Goal: Find specific fact: Find specific fact

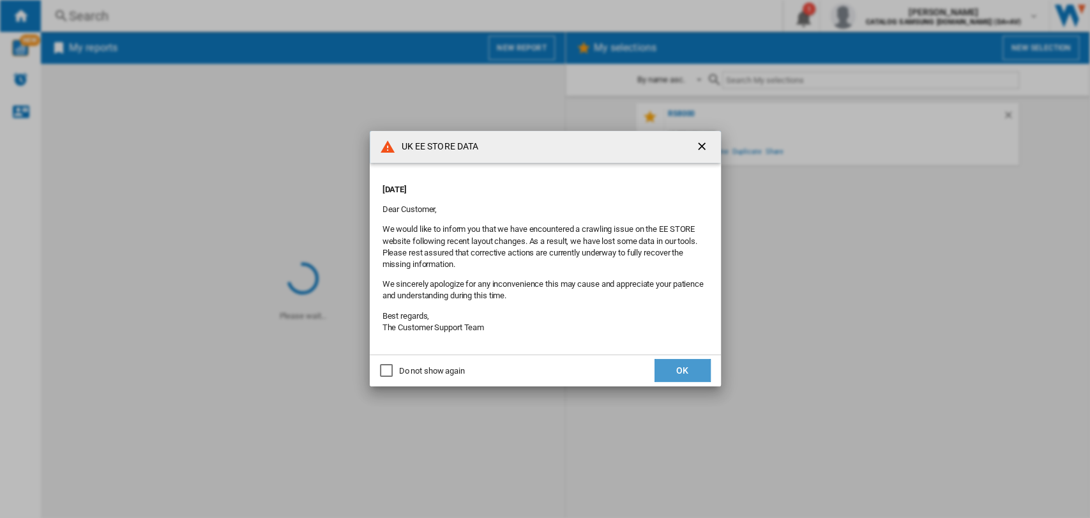
click at [680, 373] on button "OK" at bounding box center [682, 370] width 56 height 23
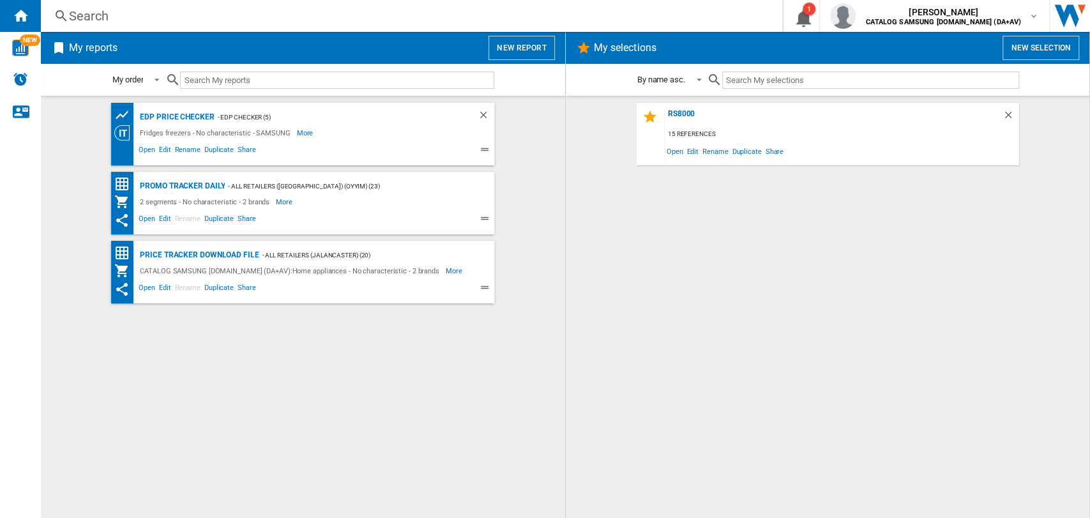
click at [71, 10] on div "Search" at bounding box center [409, 16] width 680 height 18
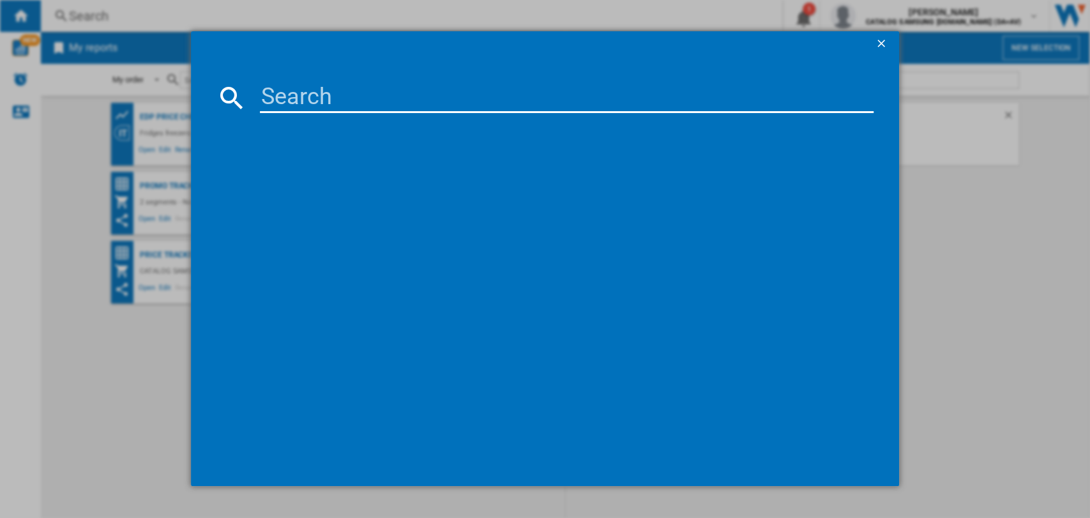
click at [329, 105] on input at bounding box center [567, 97] width 614 height 31
paste input "WD90DG5B15BBEU"
type input "WD90DG5B15BBEU"
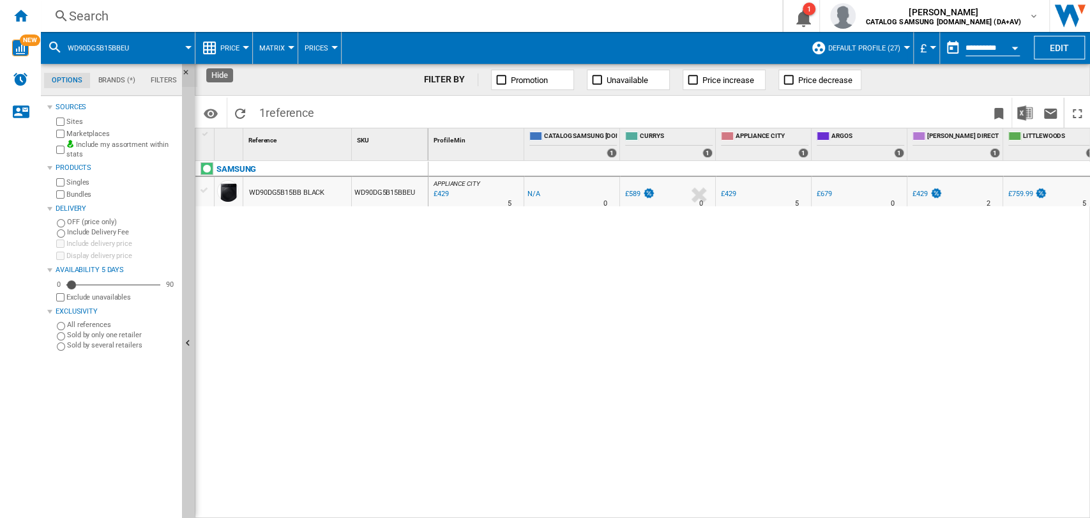
click at [186, 70] on ng-md-icon "Hide" at bounding box center [189, 75] width 15 height 15
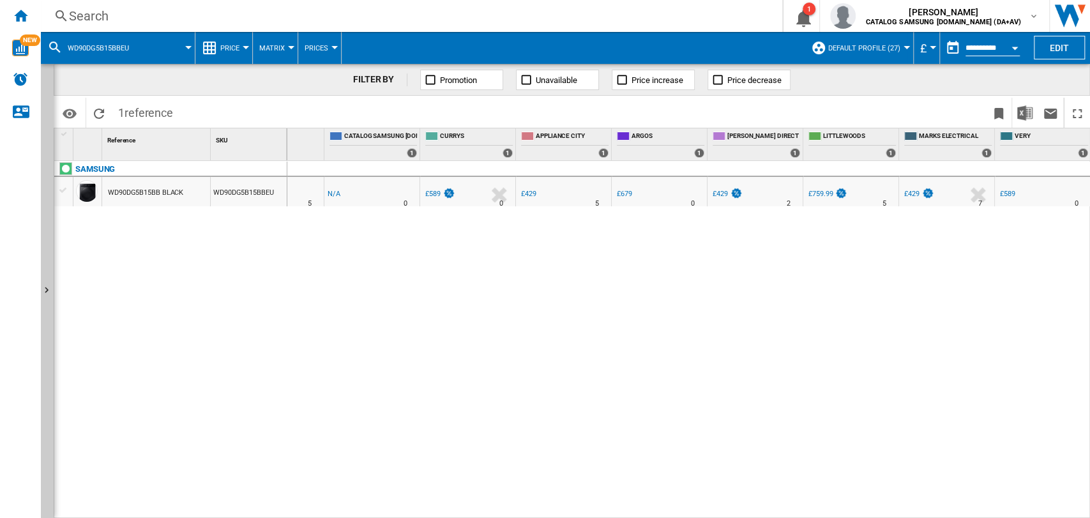
click at [71, 17] on div "Search" at bounding box center [409, 16] width 680 height 18
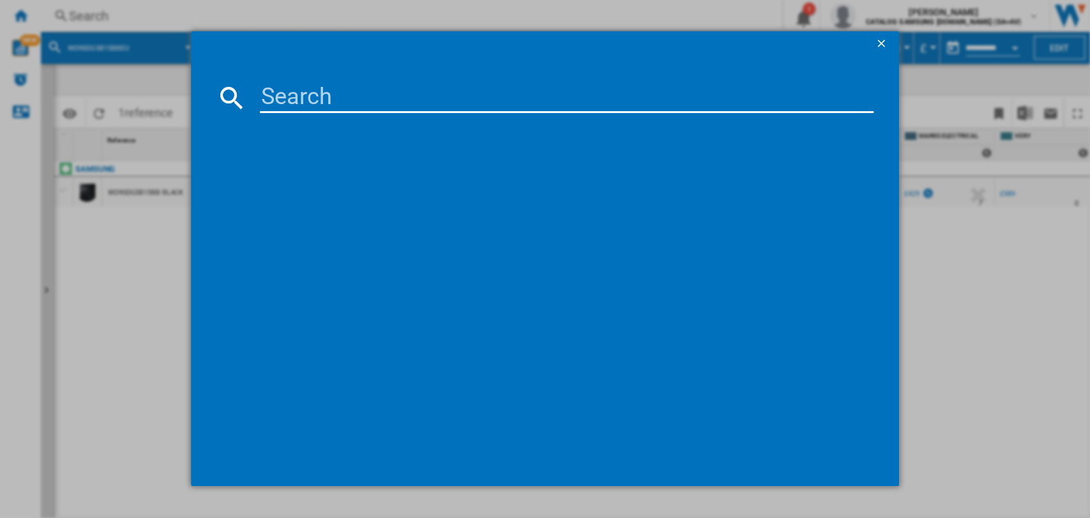
click at [271, 98] on input at bounding box center [567, 97] width 614 height 31
type input "WD90DG5G34BBEU"
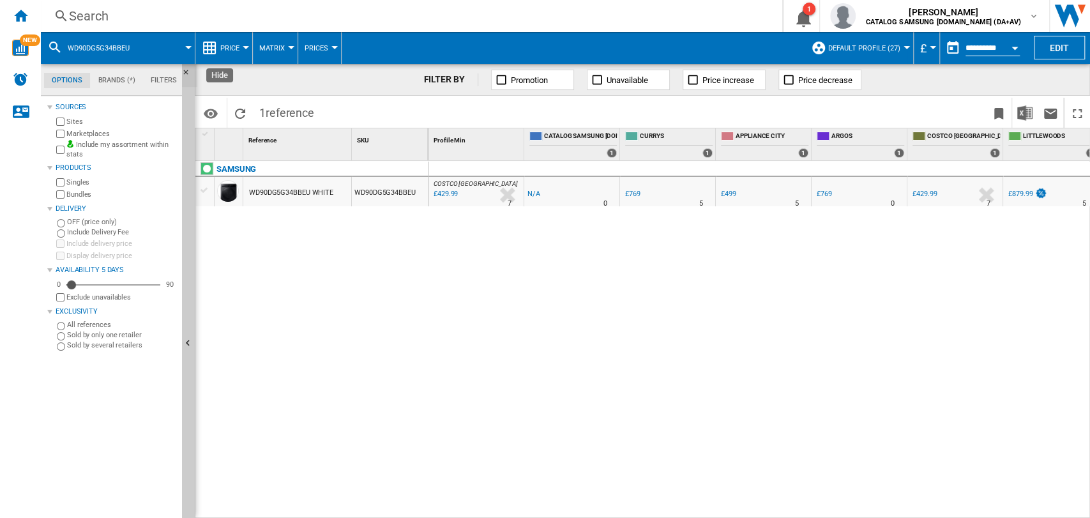
click at [183, 69] on ng-md-icon "Hide" at bounding box center [189, 75] width 15 height 15
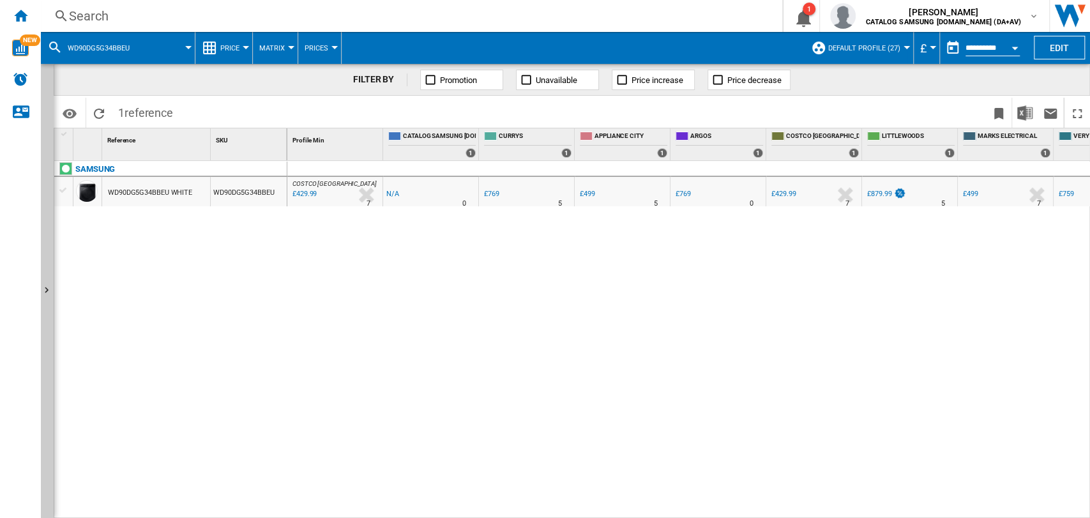
click at [306, 195] on div "£429.99" at bounding box center [303, 194] width 26 height 13
